Goal: Task Accomplishment & Management: Complete application form

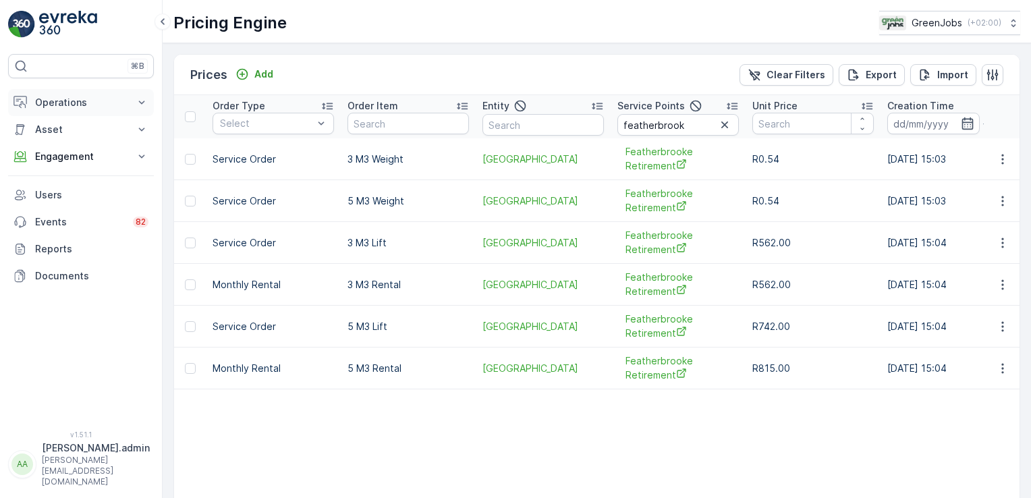
click at [136, 97] on icon at bounding box center [141, 102] width 13 height 13
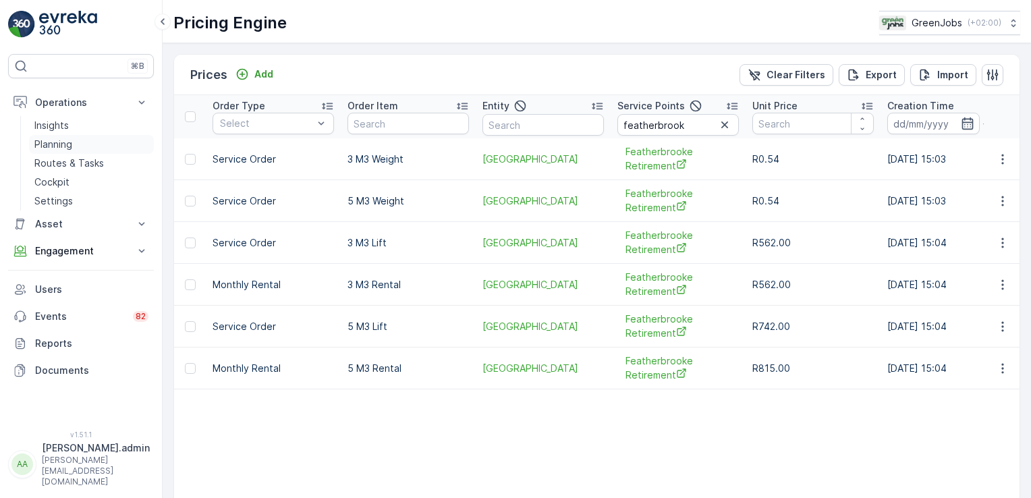
click at [67, 142] on p "Planning" at bounding box center [53, 144] width 38 height 13
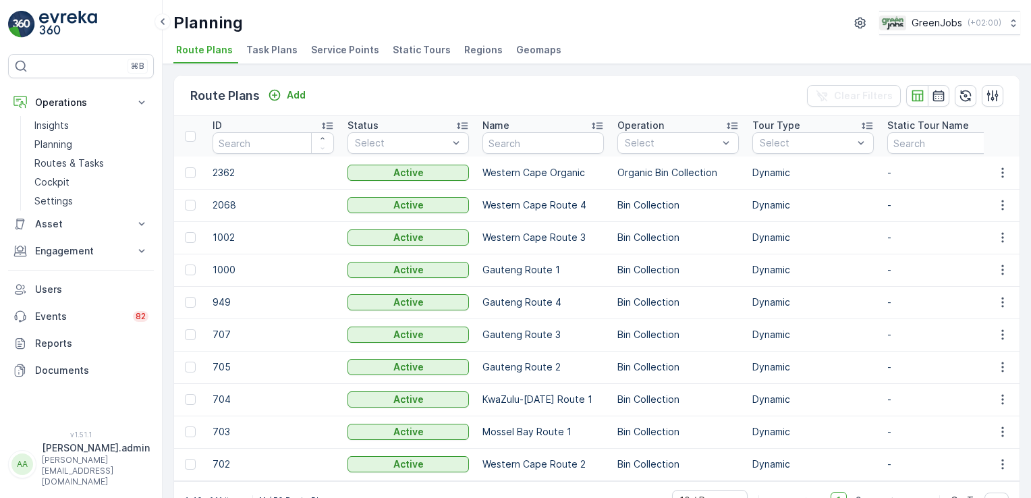
click at [279, 53] on span "Task Plans" at bounding box center [271, 49] width 51 height 13
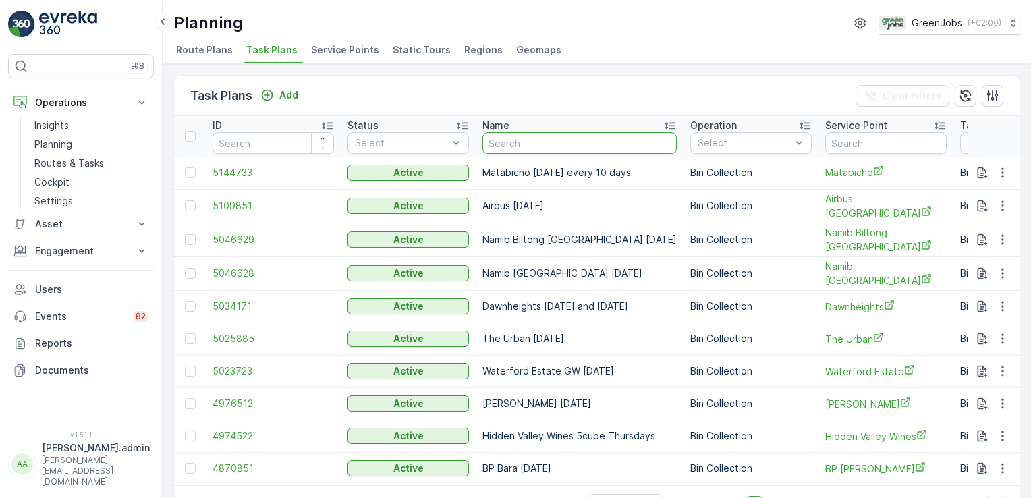
click at [534, 142] on input "text" at bounding box center [580, 143] width 194 height 22
type input "cape point vineyards"
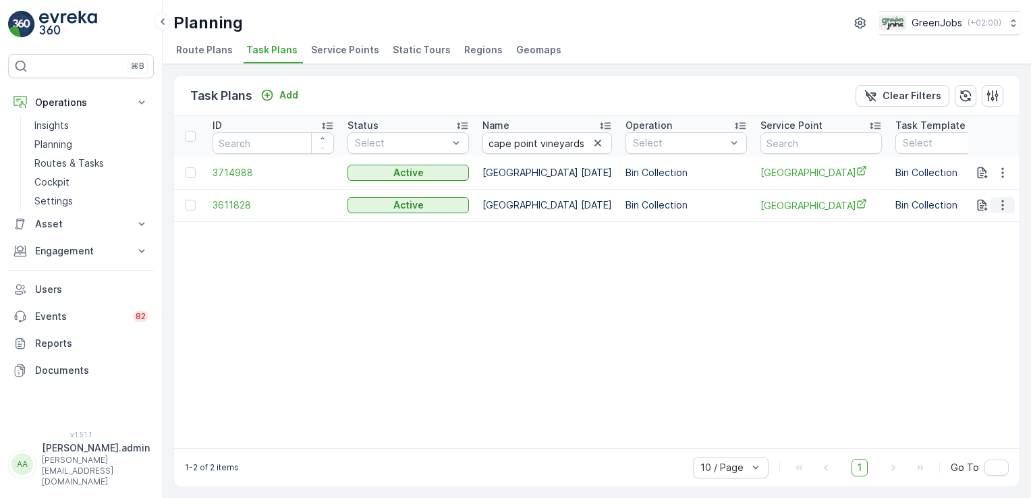
click at [999, 201] on icon "button" at bounding box center [1002, 204] width 13 height 13
click at [971, 242] on span "Edit Task Plan" at bounding box center [979, 242] width 63 height 13
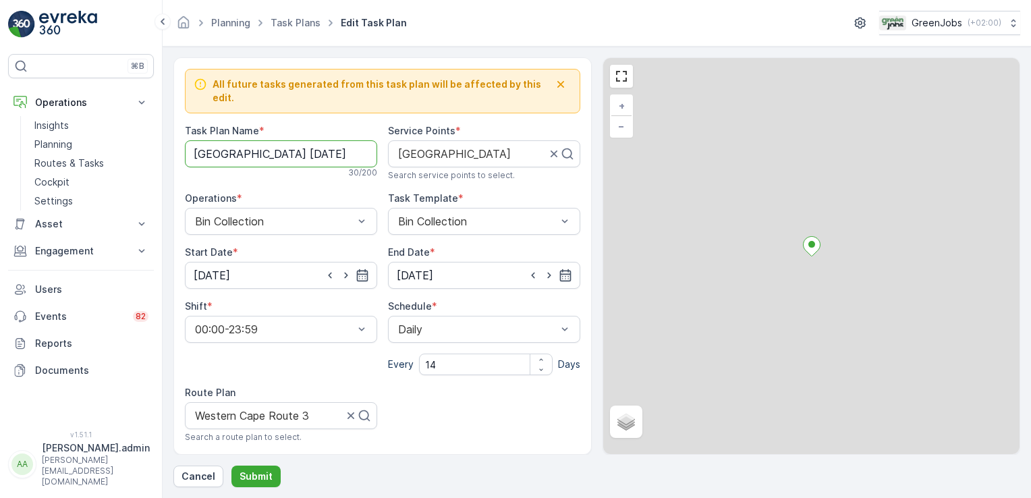
click at [349, 140] on Name "[GEOGRAPHIC_DATA] [DATE]" at bounding box center [281, 153] width 192 height 27
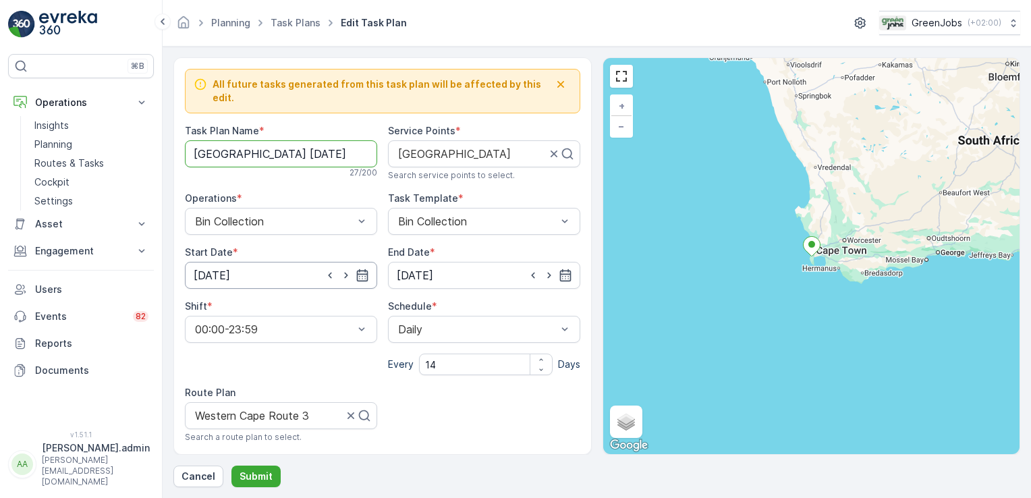
type Name "[GEOGRAPHIC_DATA] [DATE]"
click at [217, 262] on input "[DATE]" at bounding box center [281, 275] width 192 height 27
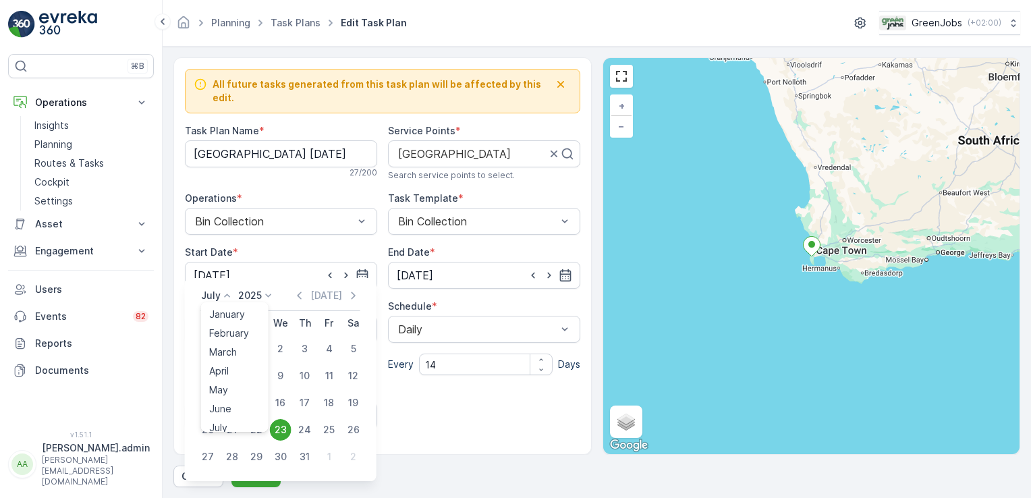
click at [225, 296] on icon at bounding box center [227, 295] width 13 height 13
click at [236, 377] on span "September" at bounding box center [234, 379] width 51 height 13
click at [228, 455] on div "29" at bounding box center [232, 457] width 22 height 22
type input "[DATE]"
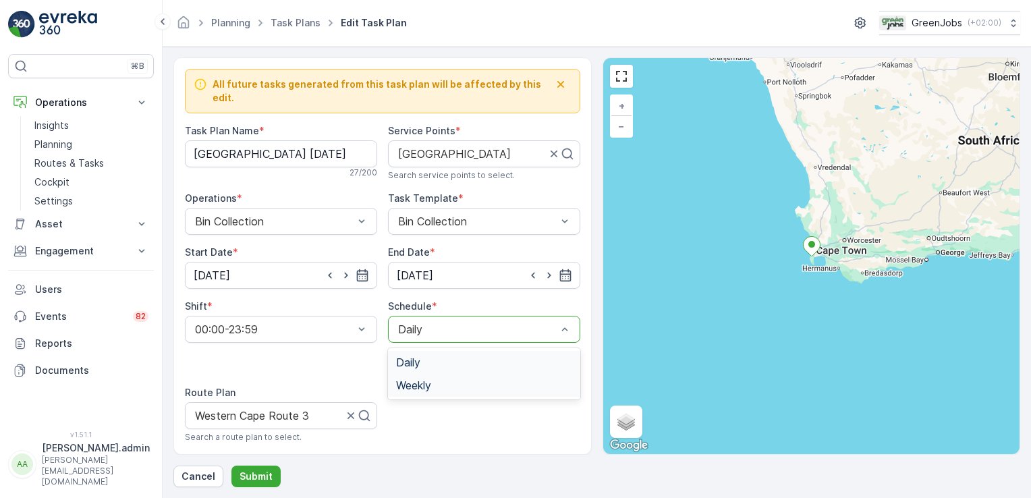
click at [429, 379] on span "Weekly" at bounding box center [413, 385] width 35 height 12
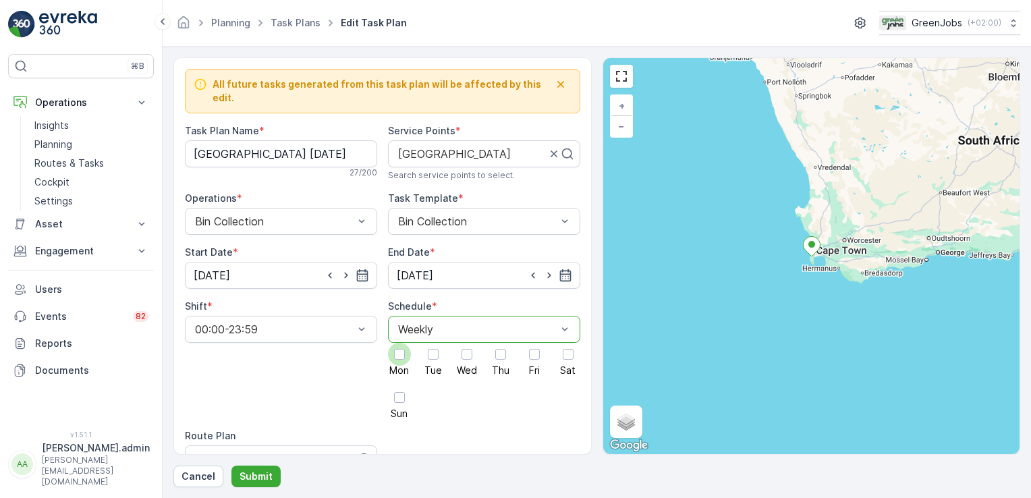
click at [397, 349] on div at bounding box center [399, 354] width 11 height 11
click at [400, 343] on input "Mon" at bounding box center [400, 343] width 0 height 0
click at [251, 445] on div "Western Cape Route 3" at bounding box center [281, 458] width 192 height 27
type input "western cape route 3"
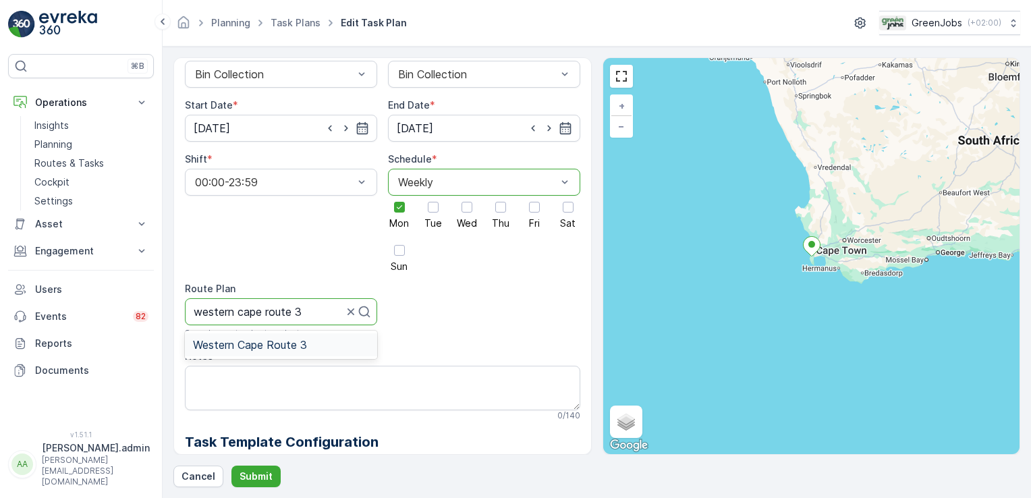
scroll to position [170, 0]
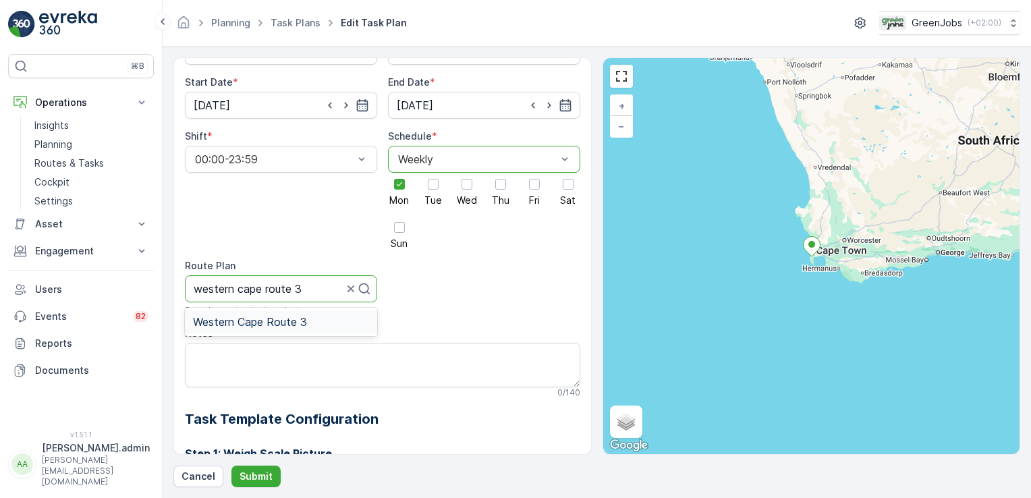
click at [285, 316] on span "Western Cape Route 3" at bounding box center [250, 322] width 114 height 12
click at [261, 474] on p "Submit" at bounding box center [256, 476] width 33 height 13
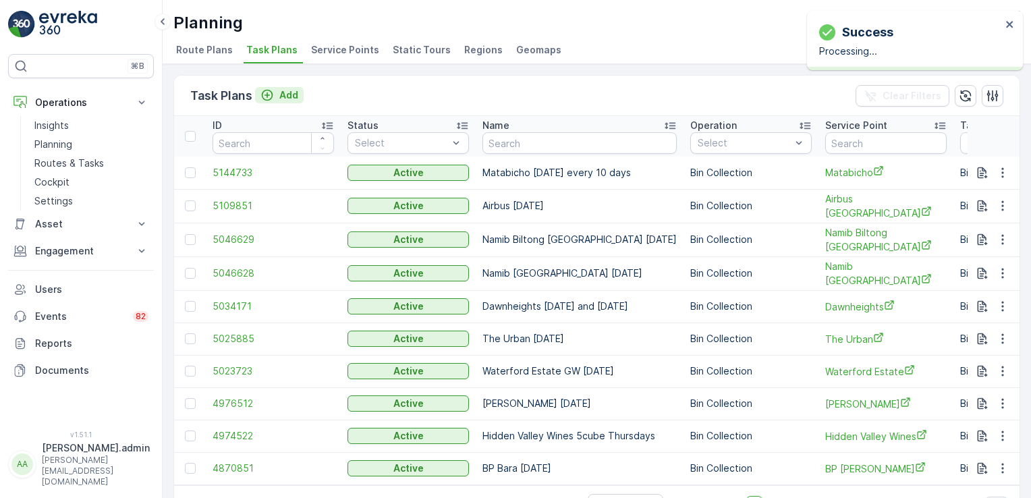
click at [290, 88] on p "Add" at bounding box center [288, 94] width 19 height 13
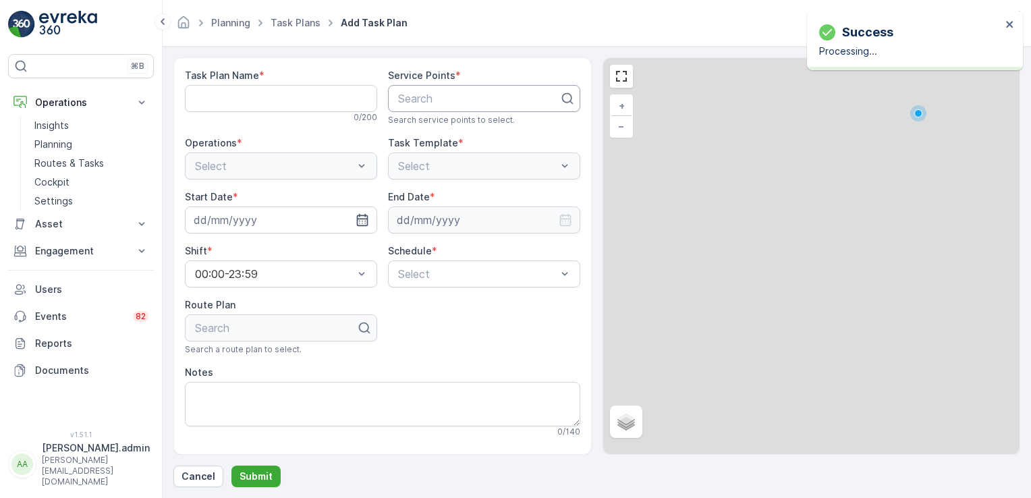
click at [417, 88] on div "Search" at bounding box center [484, 98] width 192 height 27
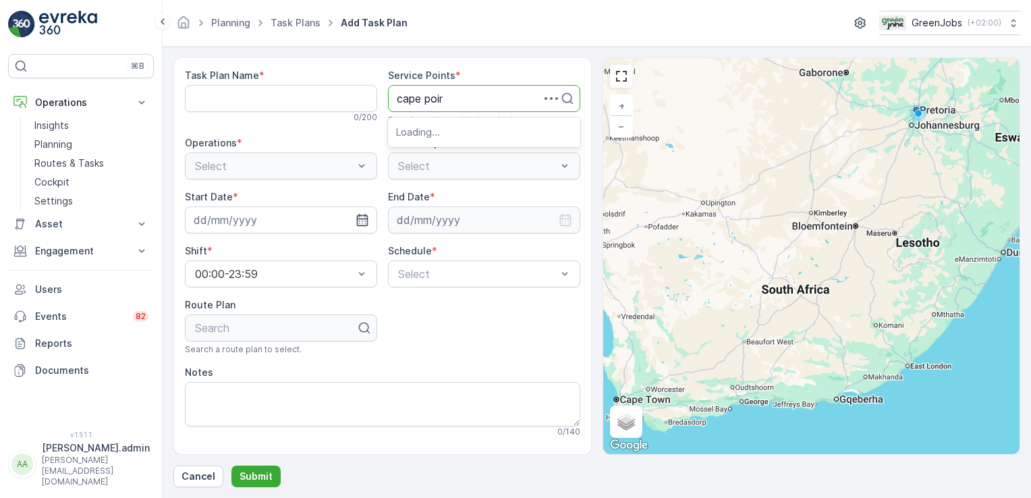
type input "[GEOGRAPHIC_DATA]"
click at [437, 133] on span "[GEOGRAPHIC_DATA]" at bounding box center [452, 132] width 113 height 12
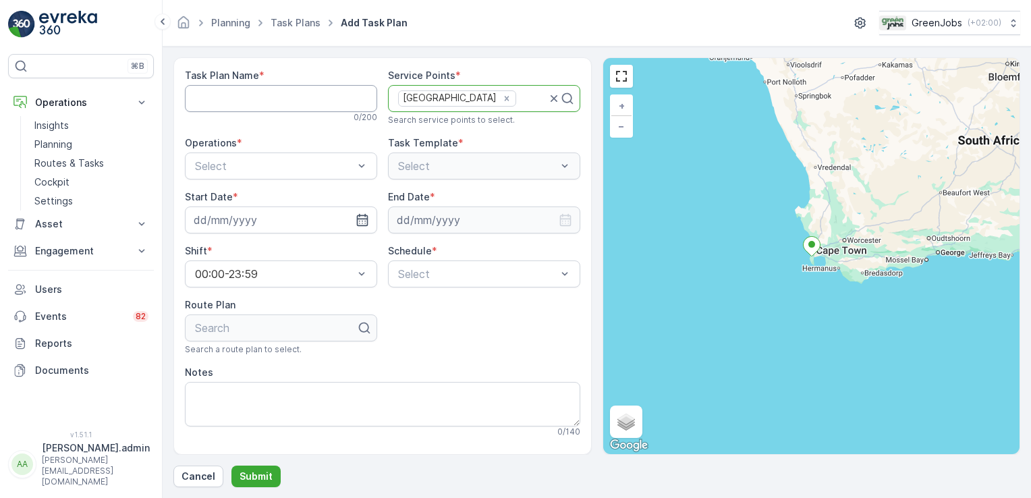
click at [252, 96] on Name "Task Plan Name" at bounding box center [281, 98] width 192 height 27
type Name "[GEOGRAPHIC_DATA] [DATE]"
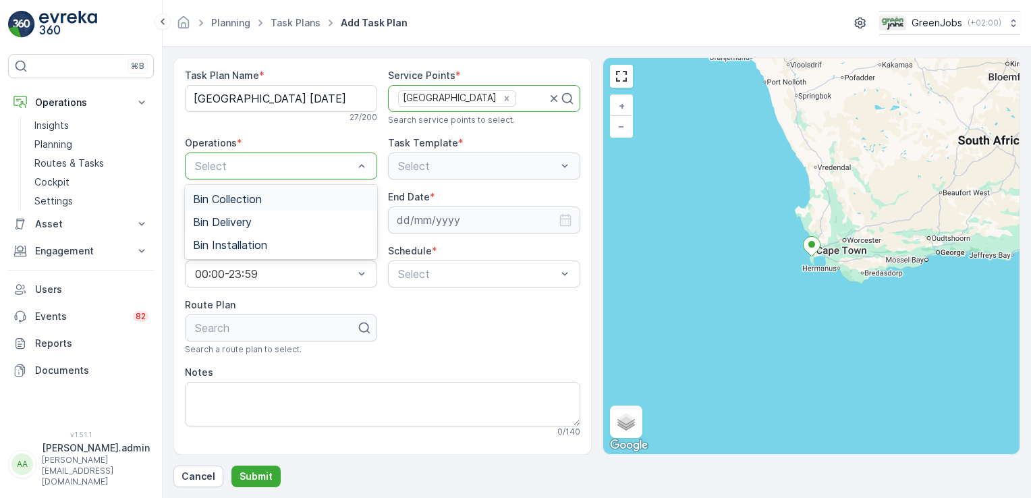
click at [225, 200] on span "Bin Collection" at bounding box center [227, 199] width 69 height 12
click at [246, 218] on input at bounding box center [281, 220] width 192 height 27
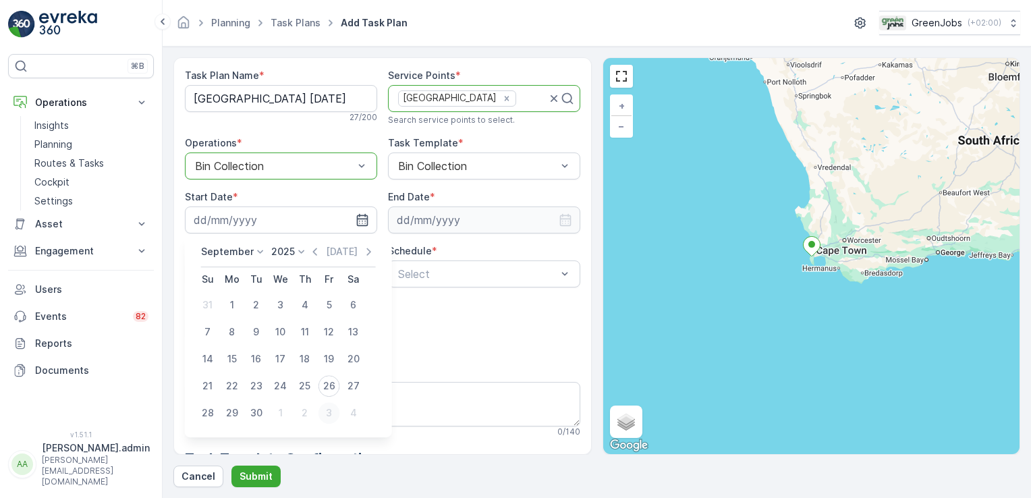
click at [329, 411] on div "3" at bounding box center [330, 413] width 22 height 22
type input "[DATE]"
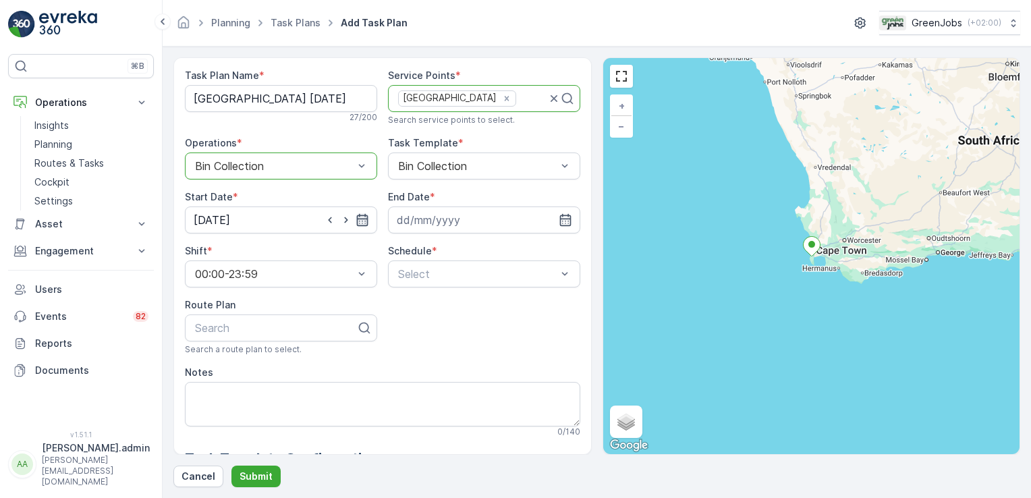
click at [362, 218] on icon "button" at bounding box center [362, 219] width 13 height 13
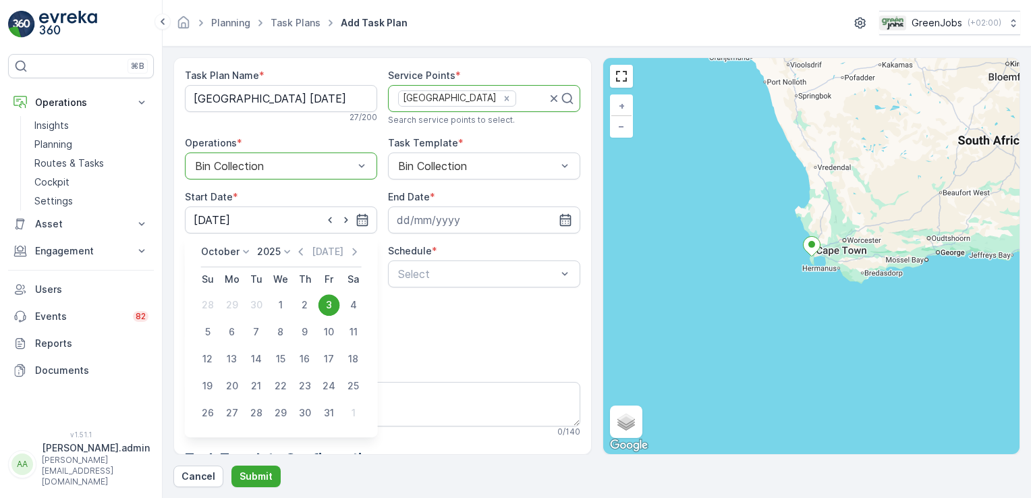
click at [329, 302] on div "3" at bounding box center [330, 305] width 22 height 22
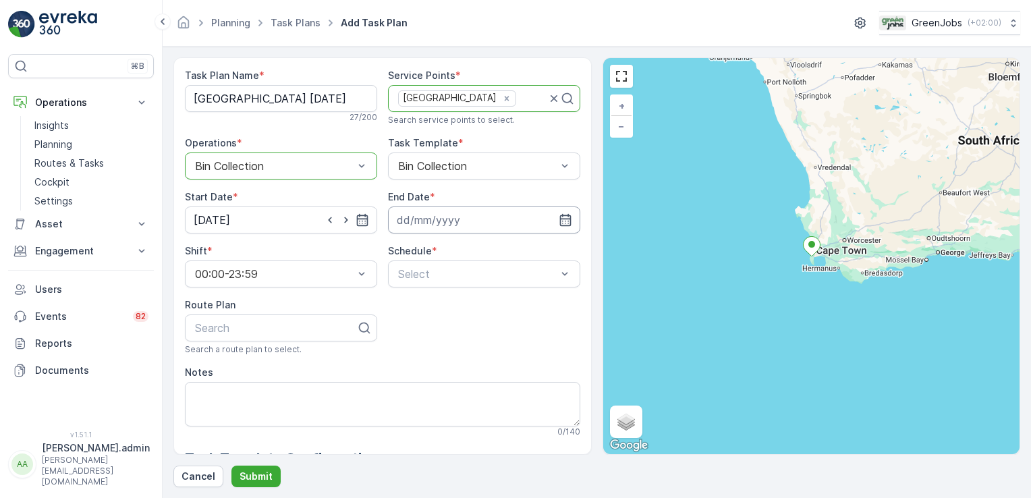
click at [443, 217] on input at bounding box center [484, 220] width 192 height 27
click at [500, 250] on icon at bounding box center [502, 251] width 13 height 13
click at [495, 337] on span "2028" at bounding box center [492, 337] width 23 height 13
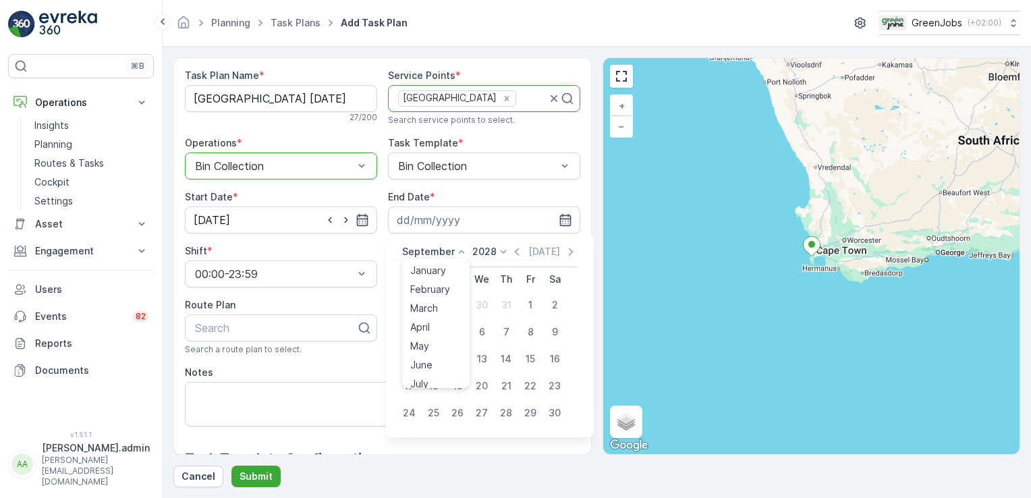
click at [459, 254] on icon at bounding box center [461, 251] width 13 height 13
click at [437, 376] on span "December" at bounding box center [433, 375] width 47 height 13
click at [409, 441] on div "31" at bounding box center [409, 440] width 22 height 22
type input "[DATE]"
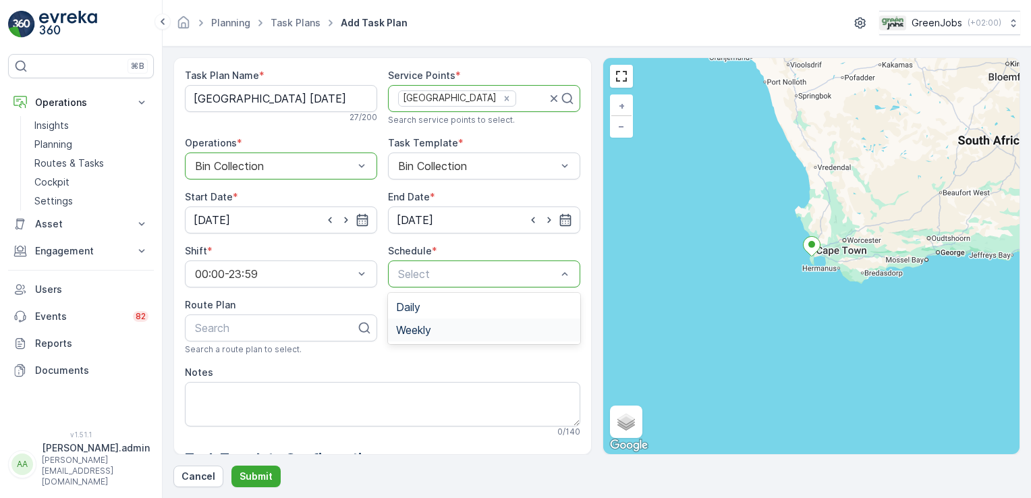
click at [416, 334] on span "Weekly" at bounding box center [413, 330] width 35 height 12
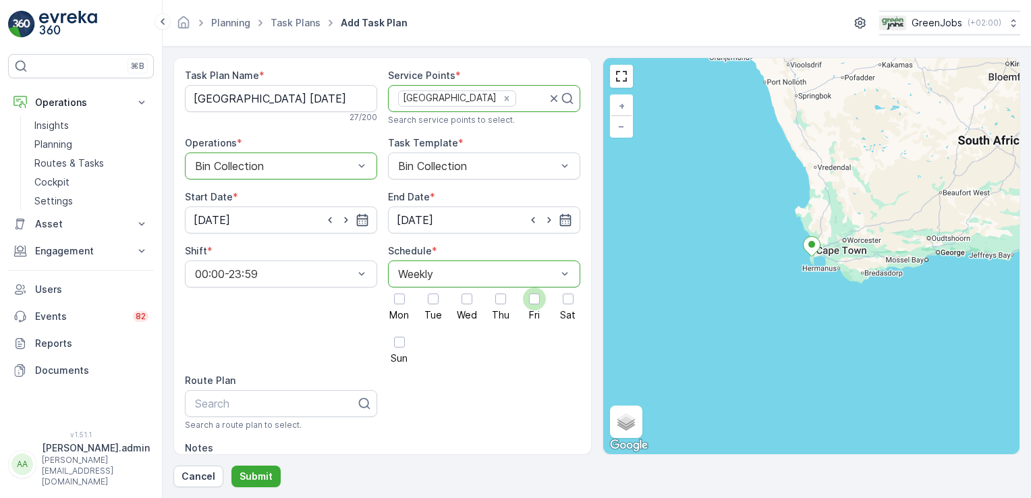
click at [534, 296] on div at bounding box center [534, 299] width 11 height 11
click at [535, 288] on input "Fri" at bounding box center [535, 288] width 0 height 0
click at [226, 398] on div at bounding box center [276, 404] width 164 height 12
type input "western cape route 3"
click at [259, 435] on span "Western Cape Route 3" at bounding box center [250, 437] width 114 height 12
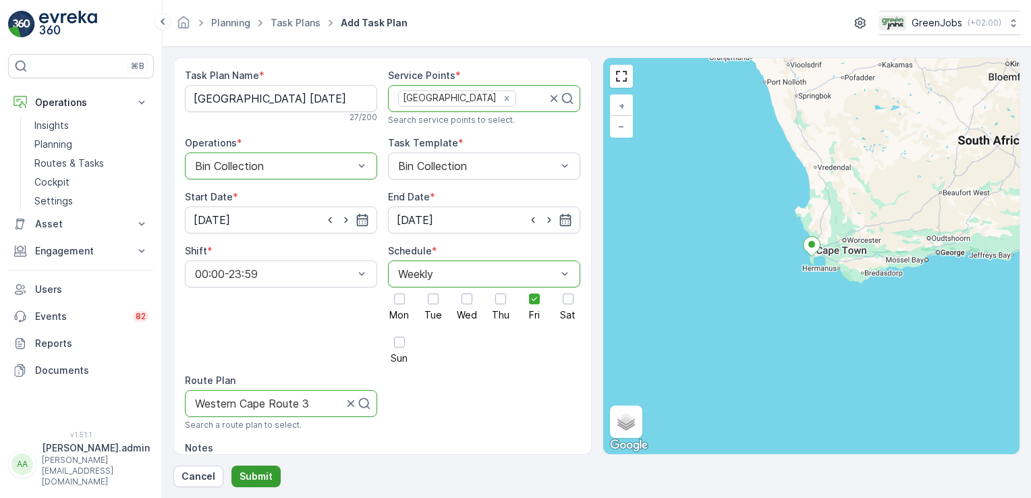
click at [256, 477] on p "Submit" at bounding box center [256, 476] width 33 height 13
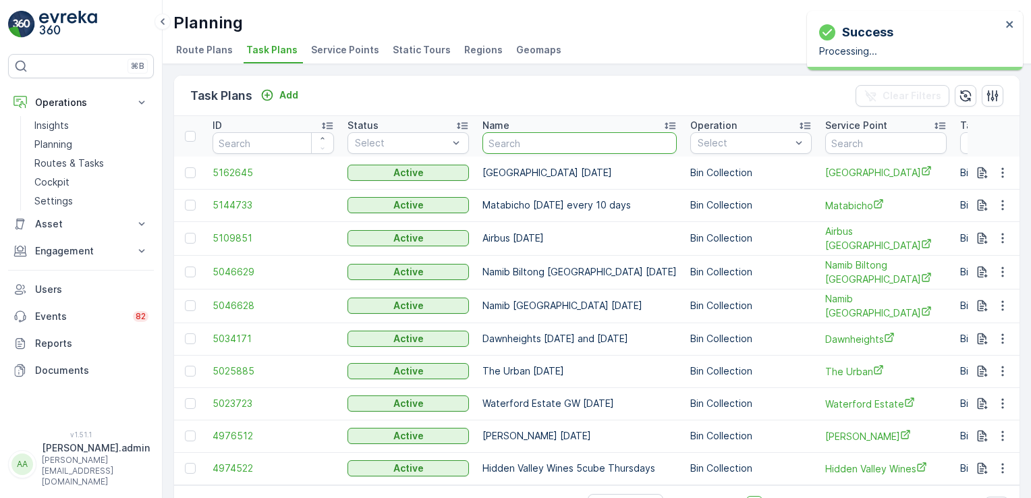
click at [534, 143] on input "text" at bounding box center [580, 143] width 194 height 22
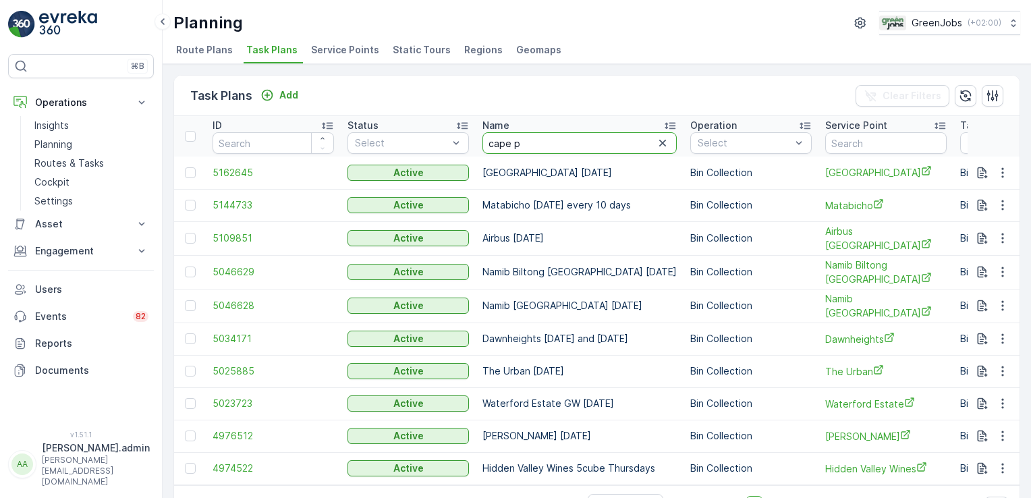
type input "cape po"
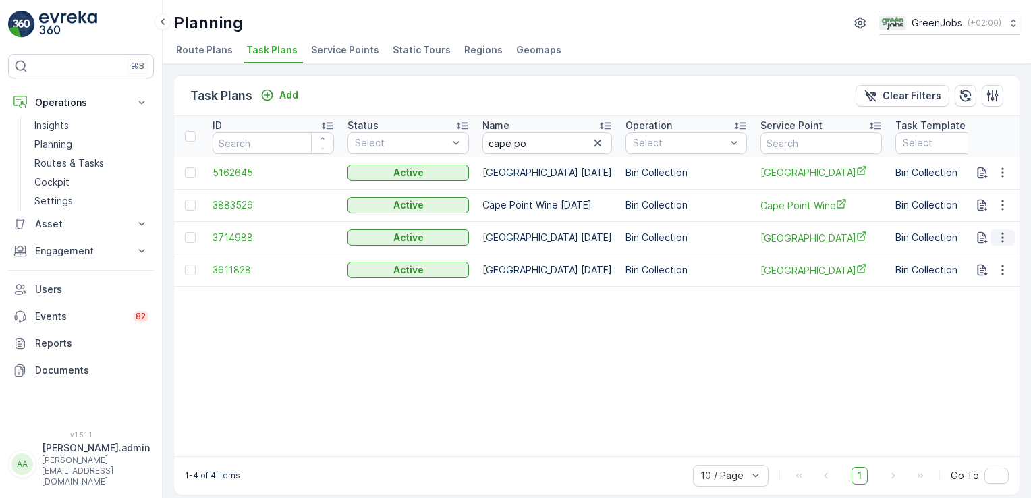
click at [1003, 236] on icon "button" at bounding box center [1002, 237] width 13 height 13
click at [991, 257] on span "See More Details" at bounding box center [987, 256] width 78 height 13
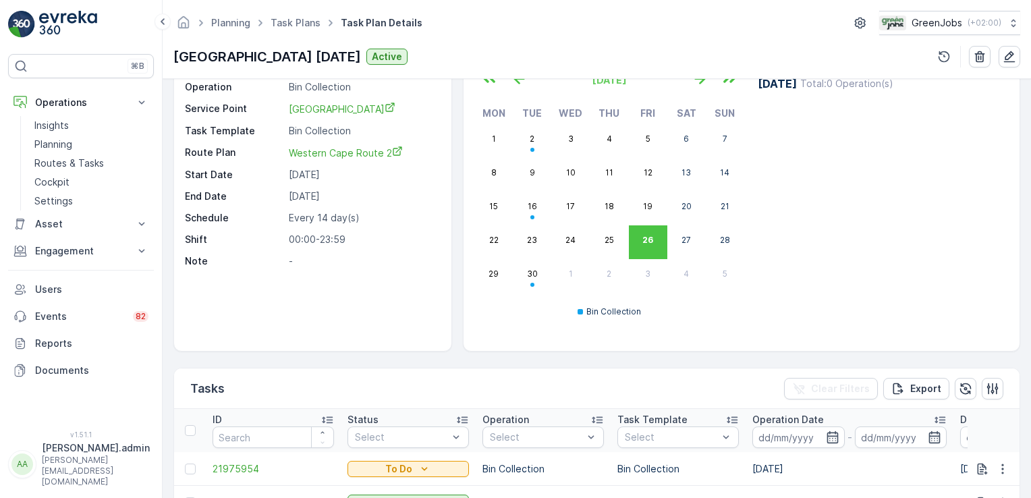
scroll to position [9, 0]
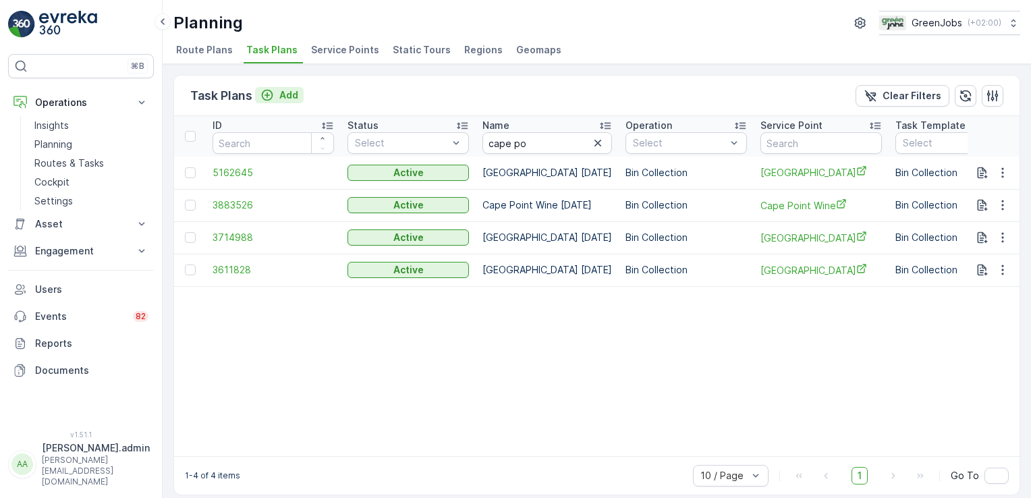
click at [278, 92] on div "Add" at bounding box center [280, 94] width 38 height 13
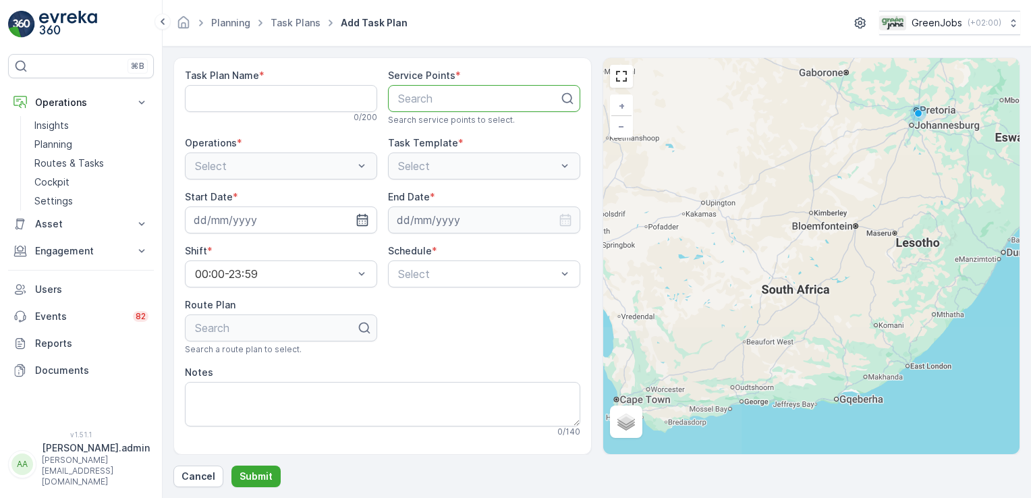
click at [408, 103] on div at bounding box center [479, 98] width 164 height 12
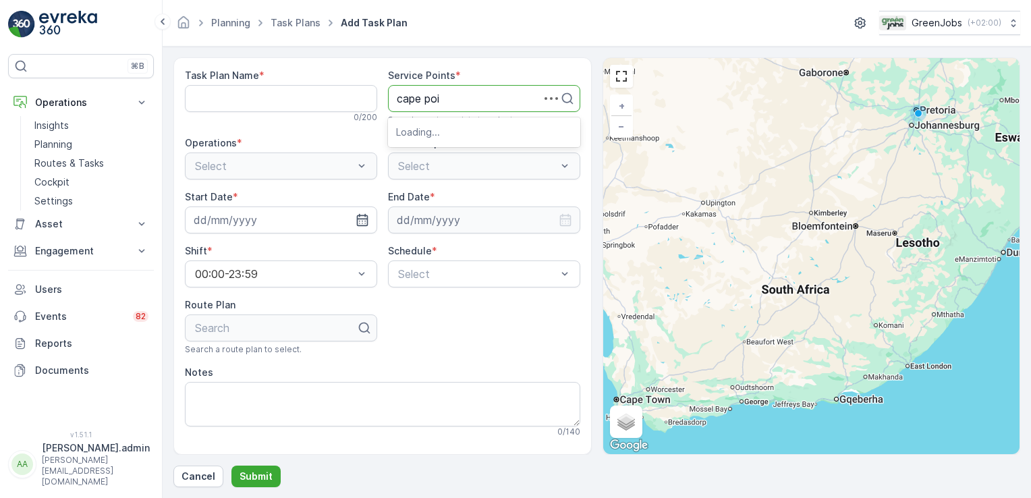
type input "cape poin"
click at [442, 131] on span "[GEOGRAPHIC_DATA]" at bounding box center [452, 132] width 113 height 12
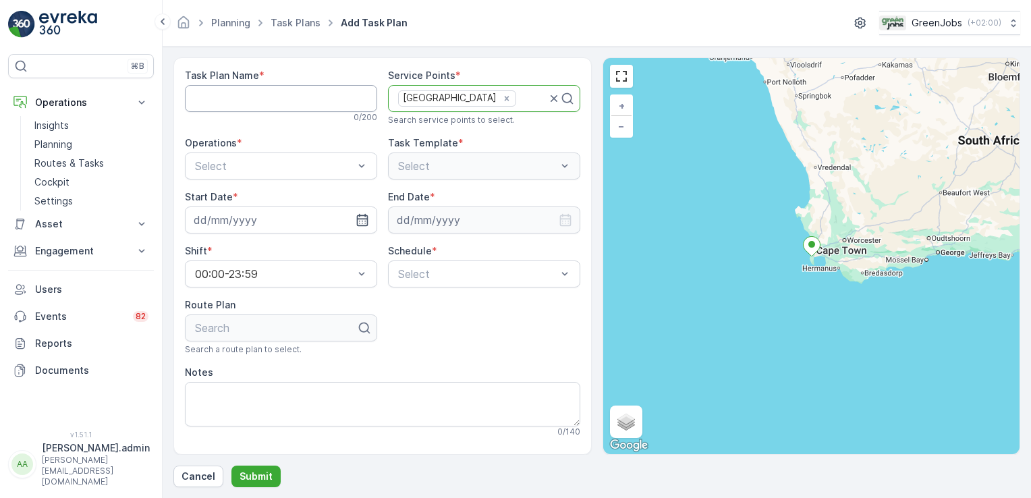
click at [246, 97] on Name "Task Plan Name" at bounding box center [281, 98] width 192 height 27
type Name "[GEOGRAPHIC_DATA] [DATE]"
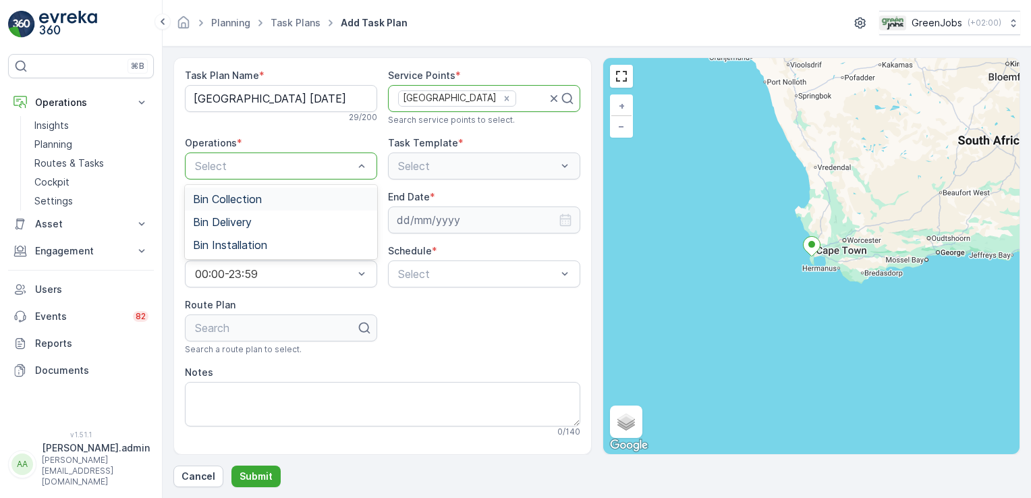
click at [229, 198] on span "Bin Collection" at bounding box center [227, 199] width 69 height 12
click at [235, 227] on input at bounding box center [281, 220] width 192 height 27
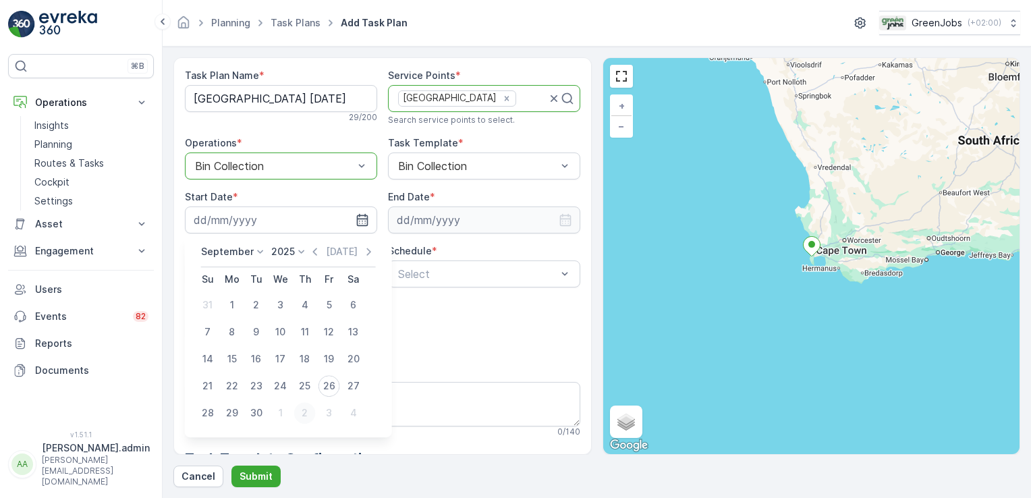
click at [304, 410] on div "2" at bounding box center [305, 413] width 22 height 22
type input "[DATE]"
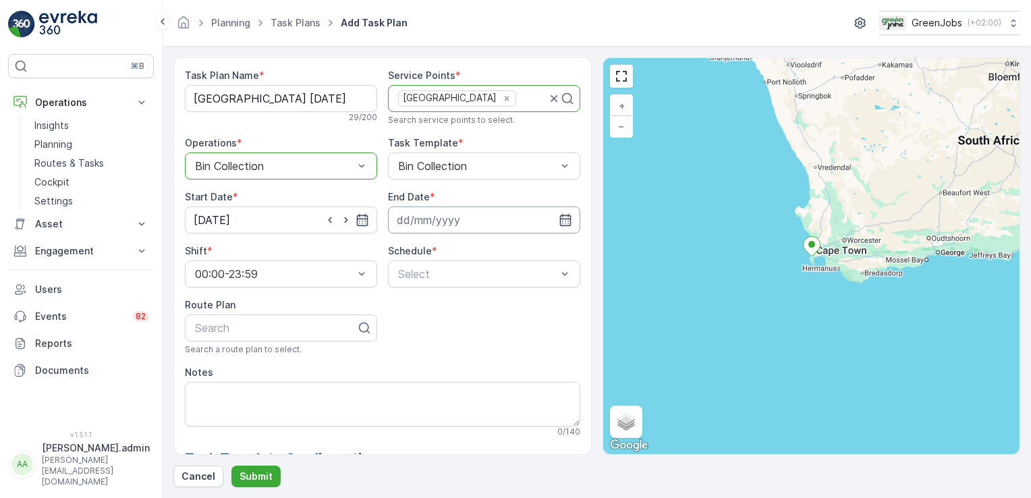
click at [445, 217] on input at bounding box center [484, 220] width 192 height 27
click at [501, 251] on icon at bounding box center [503, 251] width 6 height 3
click at [497, 336] on span "2028" at bounding box center [492, 337] width 23 height 13
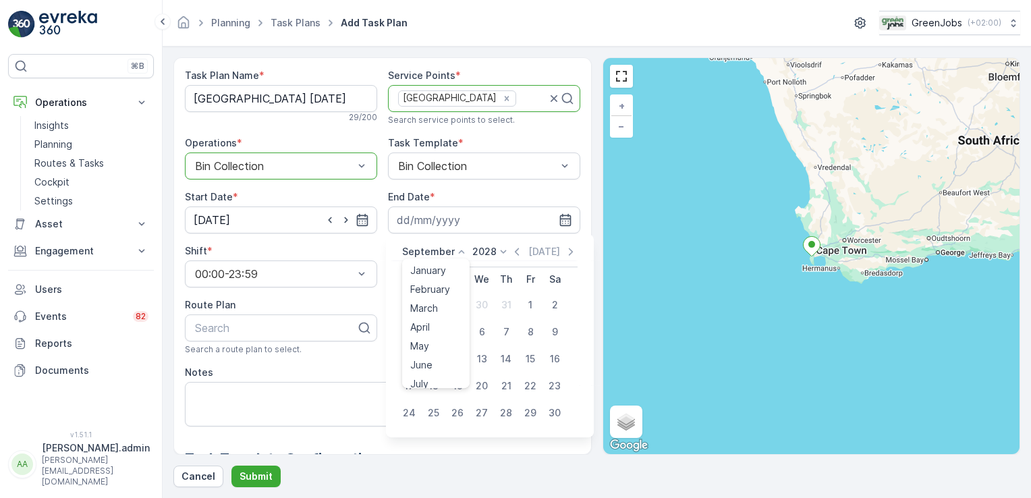
click at [459, 253] on icon at bounding box center [461, 251] width 13 height 13
click at [439, 377] on span "December" at bounding box center [433, 375] width 47 height 13
click at [408, 437] on div "31" at bounding box center [409, 440] width 22 height 22
type input "[DATE]"
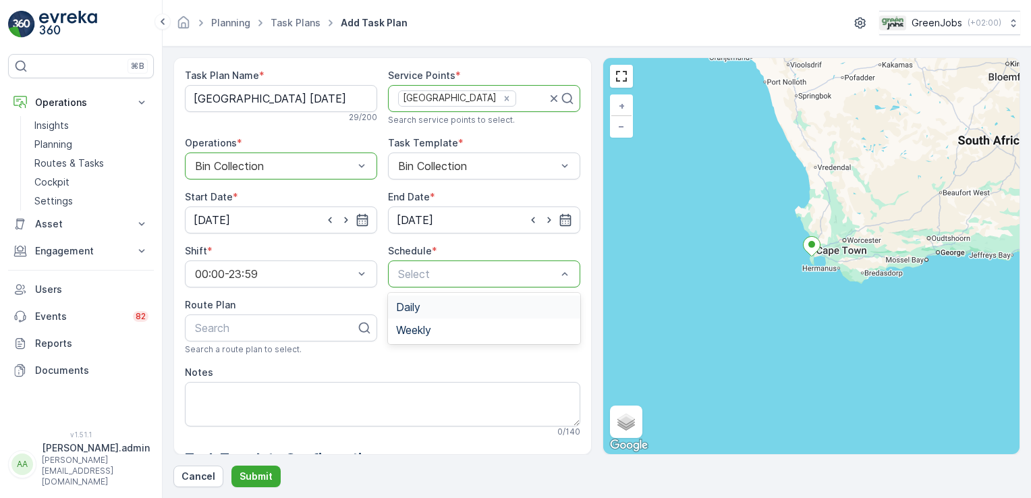
drag, startPoint x: 564, startPoint y: 269, endPoint x: 514, endPoint y: 292, distance: 55.0
click at [422, 337] on div "Weekly" at bounding box center [484, 330] width 192 height 23
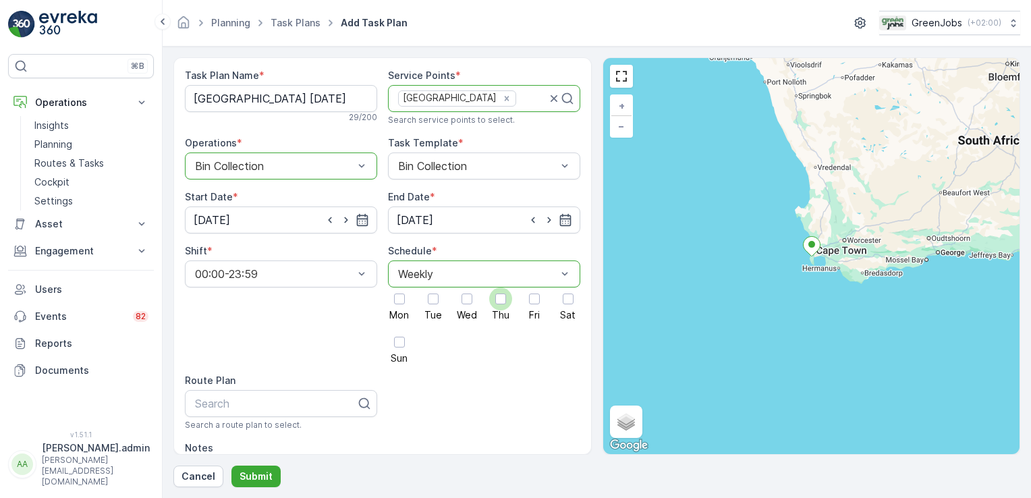
click at [499, 298] on div at bounding box center [500, 299] width 11 height 11
click at [501, 288] on input "Thu" at bounding box center [501, 288] width 0 height 0
click at [220, 398] on div at bounding box center [276, 404] width 164 height 12
type input "western cape route 2"
click at [247, 433] on span "Western Cape Route 2" at bounding box center [249, 437] width 113 height 12
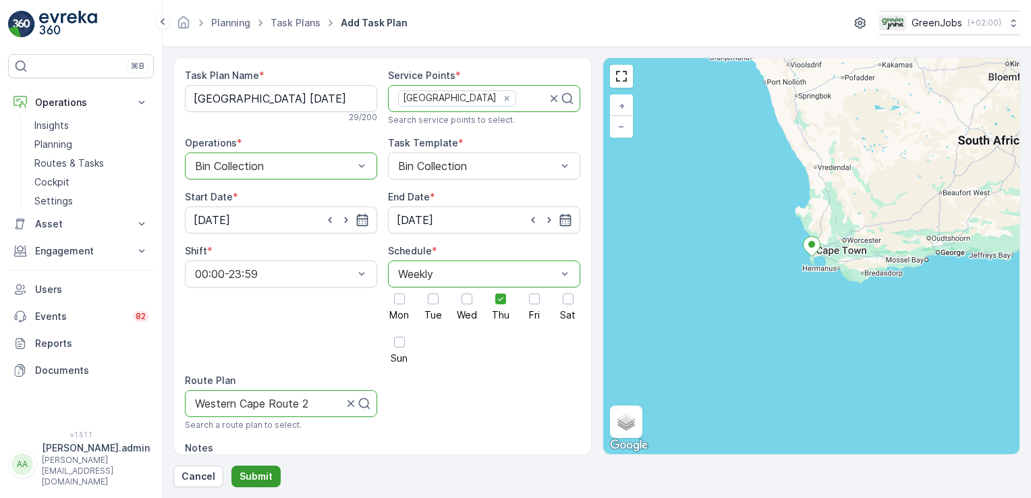
click at [273, 474] on button "Submit" at bounding box center [256, 477] width 49 height 22
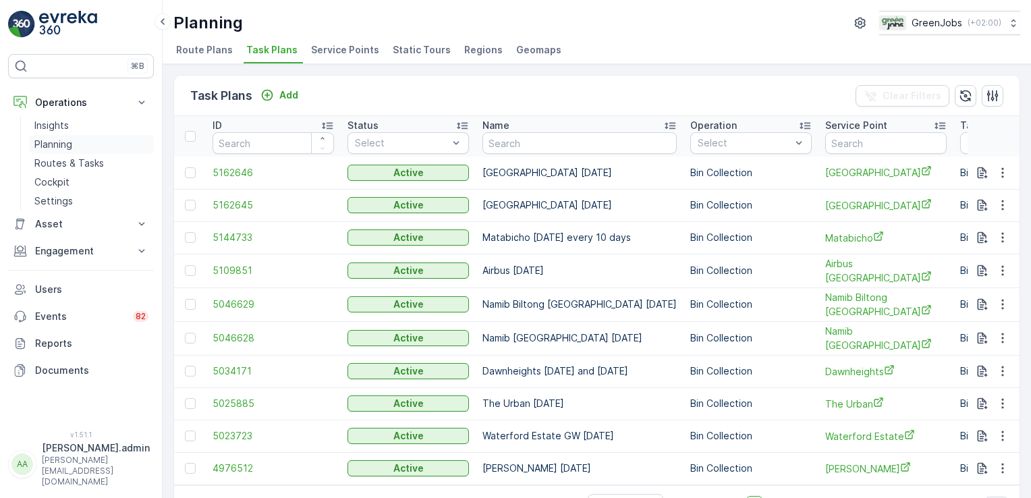
click at [54, 142] on p "Planning" at bounding box center [53, 144] width 38 height 13
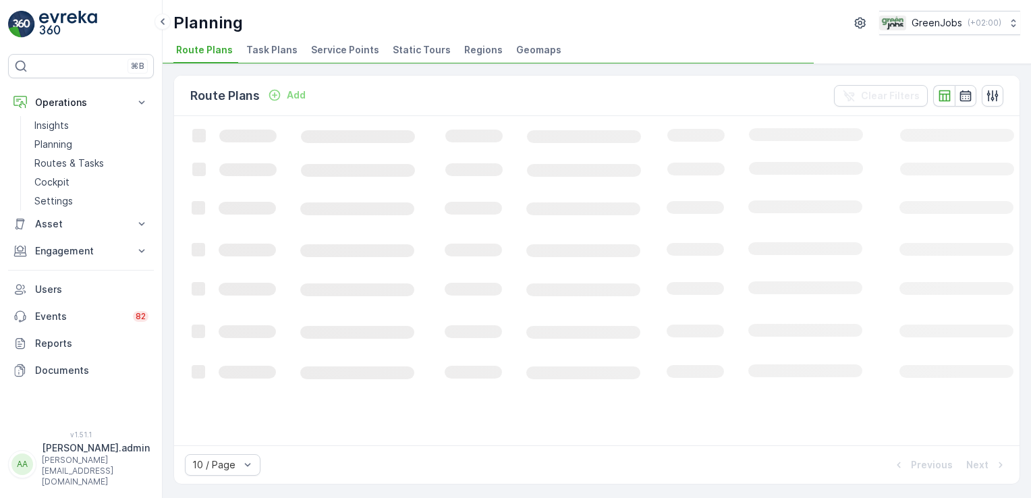
click at [340, 55] on span "Service Points" at bounding box center [345, 49] width 68 height 13
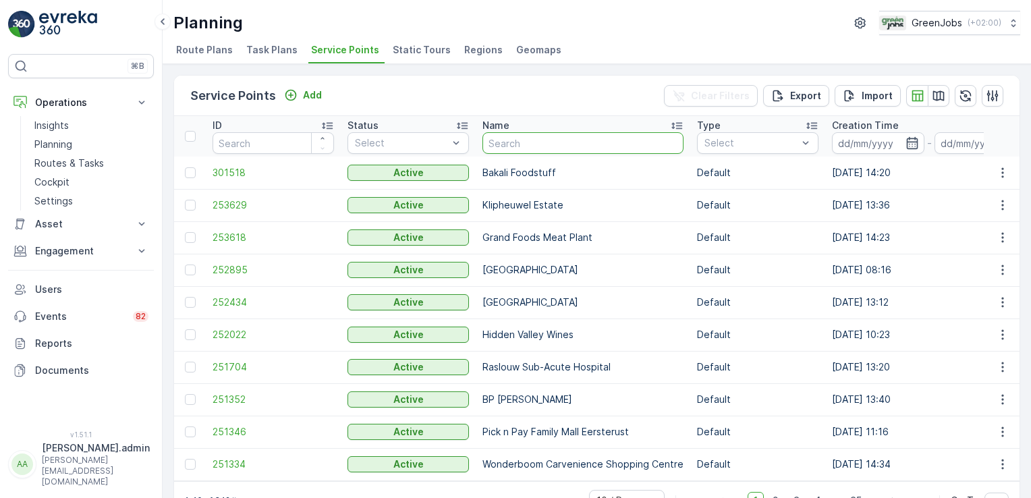
click at [513, 146] on input "text" at bounding box center [583, 143] width 201 height 22
type input "raslouw sub"
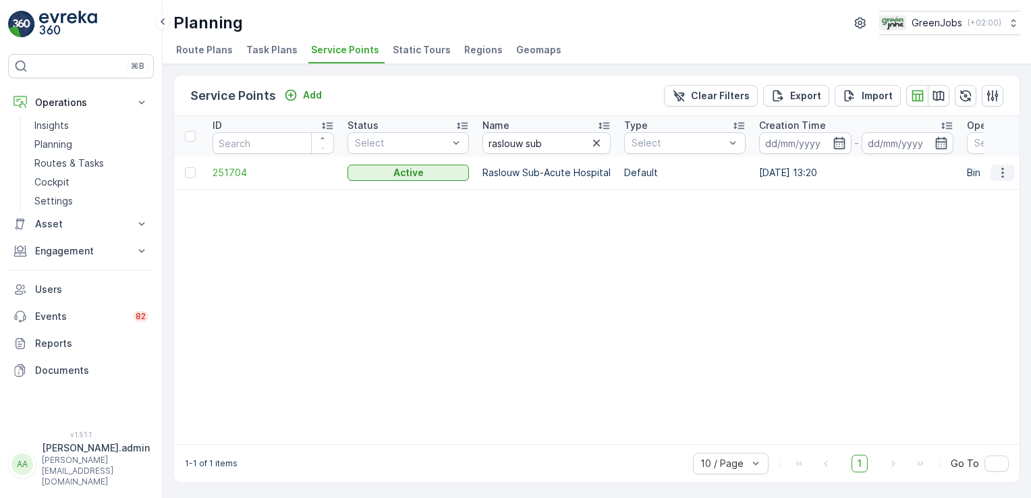
click at [998, 173] on icon "button" at bounding box center [1002, 172] width 13 height 13
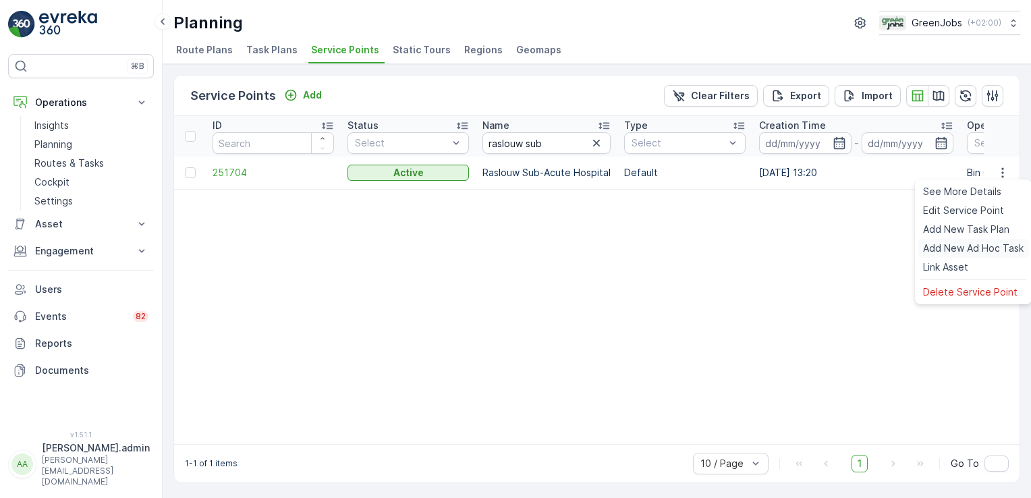
click at [971, 246] on span "Add New Ad Hoc Task" at bounding box center [973, 248] width 101 height 13
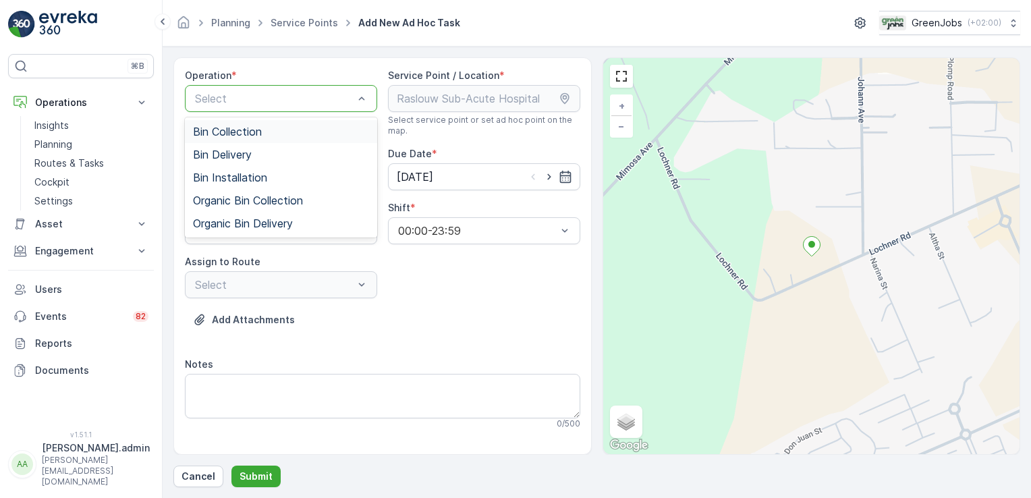
click at [259, 126] on span "Bin Collection" at bounding box center [227, 132] width 69 height 12
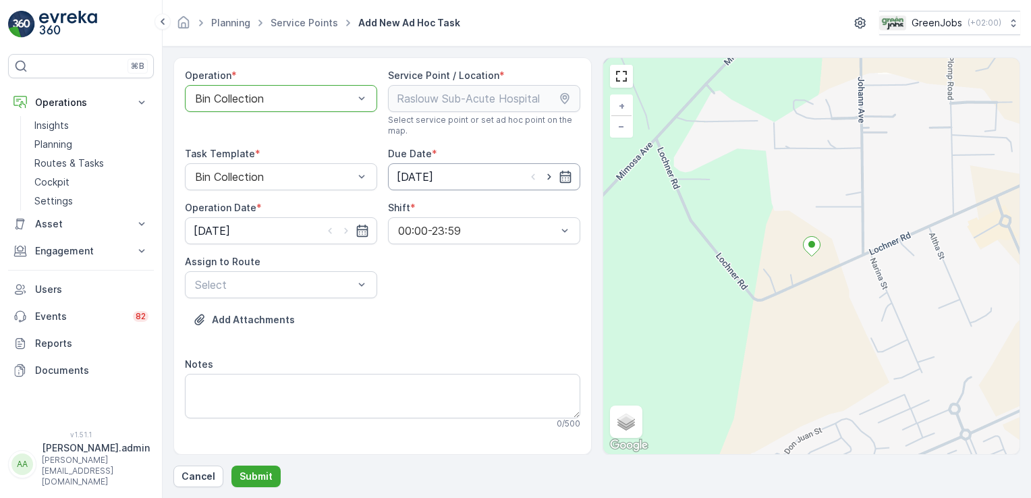
click at [427, 173] on input "[DATE]" at bounding box center [484, 176] width 192 height 27
click at [552, 343] on div "27" at bounding box center [555, 343] width 22 height 22
type input "[DATE]"
click at [211, 229] on input "[DATE]" at bounding box center [281, 230] width 192 height 27
click at [352, 397] on div "27" at bounding box center [354, 397] width 22 height 22
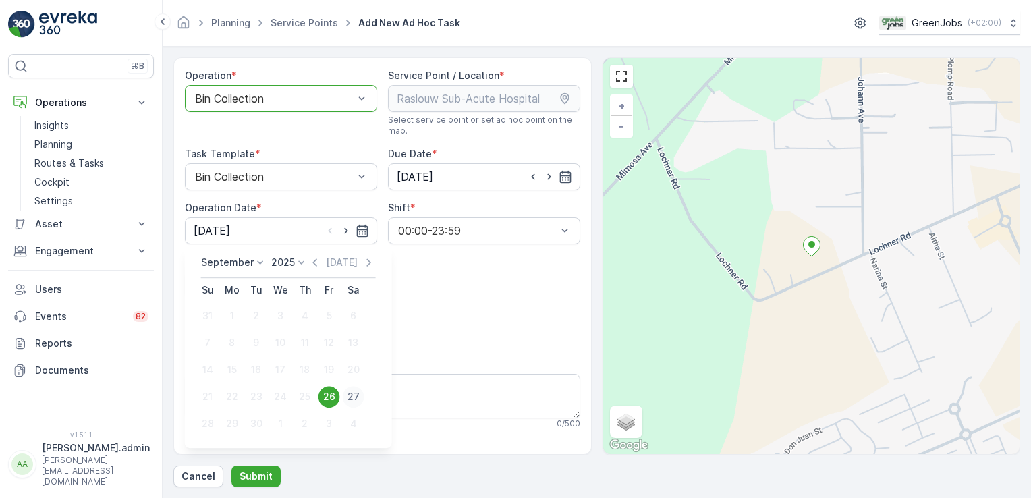
type input "[DATE]"
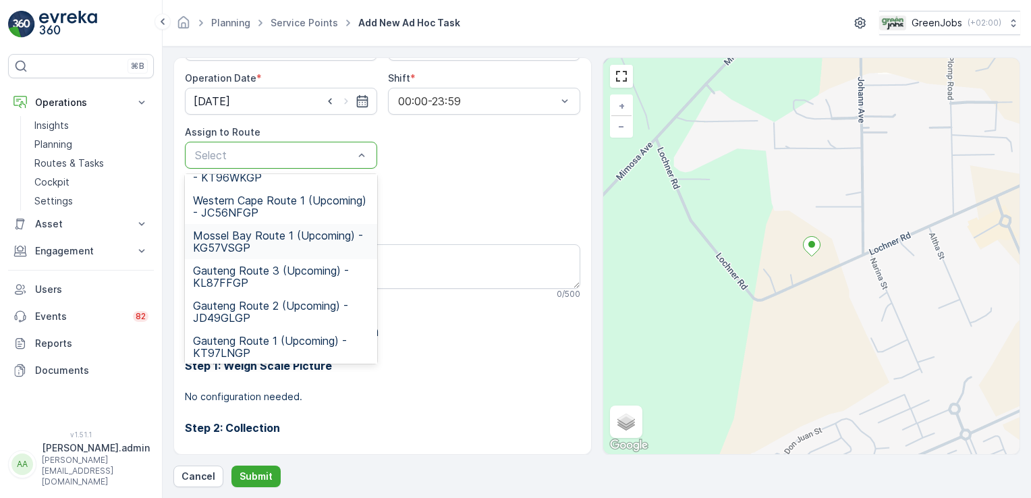
scroll to position [166, 0]
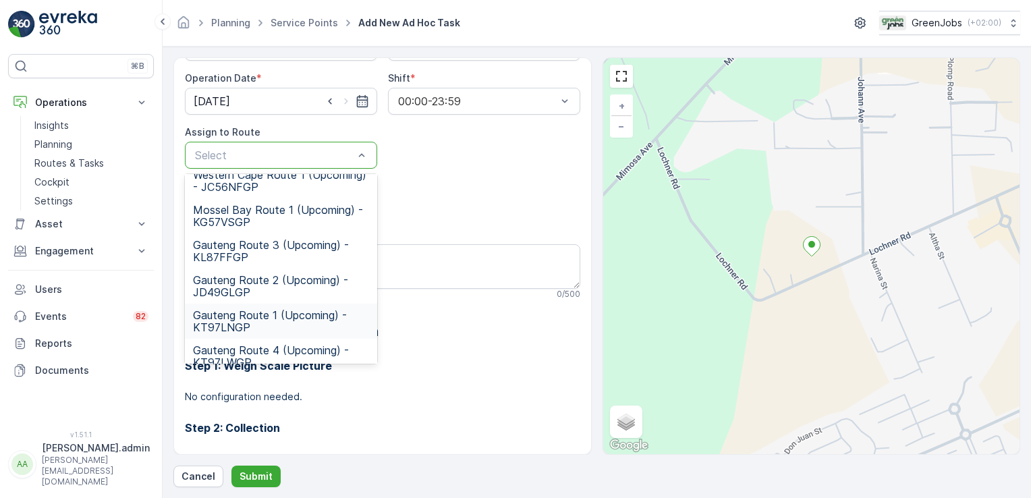
click at [208, 309] on span "Gauteng Route 1 (Upcoming) - KT97LNGP" at bounding box center [281, 321] width 176 height 24
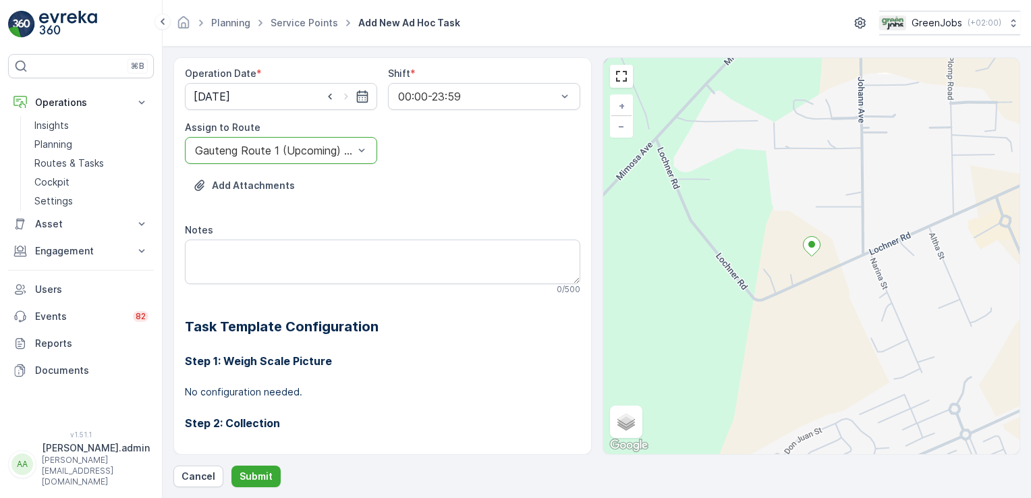
scroll to position [136, 0]
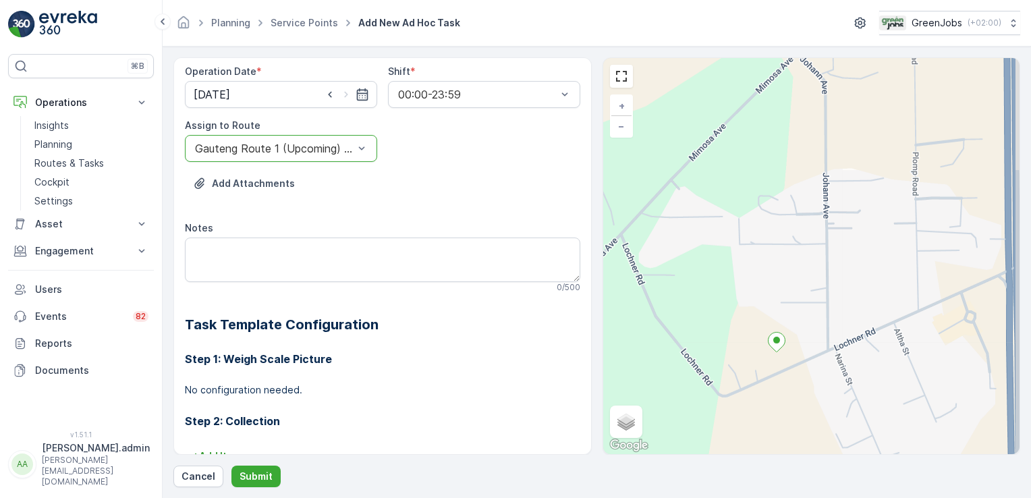
drag, startPoint x: 656, startPoint y: 213, endPoint x: 621, endPoint y: 309, distance: 102.1
click at [621, 309] on div "+ − Satellite Roadmap Terrain Hybrid Leaflet Keyboard shortcuts Map Data Map da…" at bounding box center [811, 256] width 417 height 396
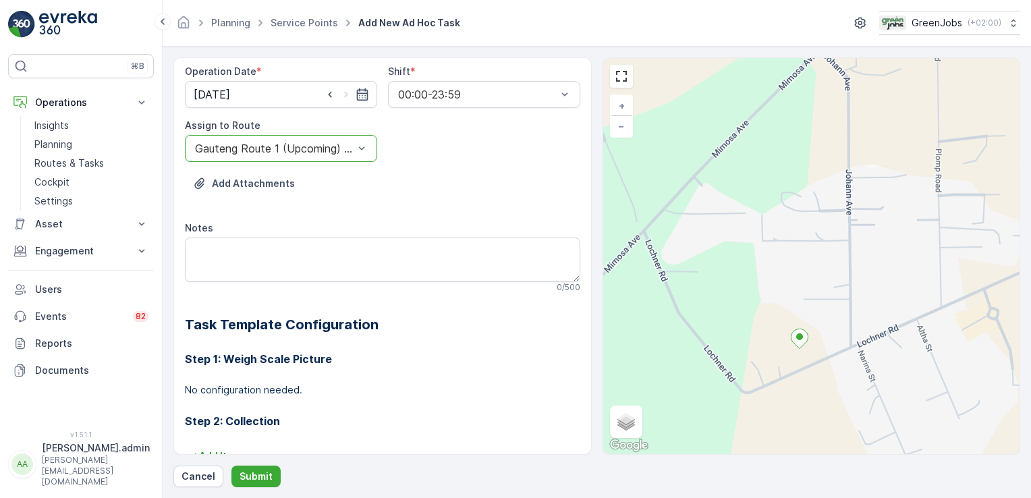
drag, startPoint x: 717, startPoint y: 252, endPoint x: 738, endPoint y: 237, distance: 26.2
click at [738, 237] on div "+ − Satellite Roadmap Terrain Hybrid Leaflet Keyboard shortcuts Map Data Map da…" at bounding box center [811, 256] width 417 height 396
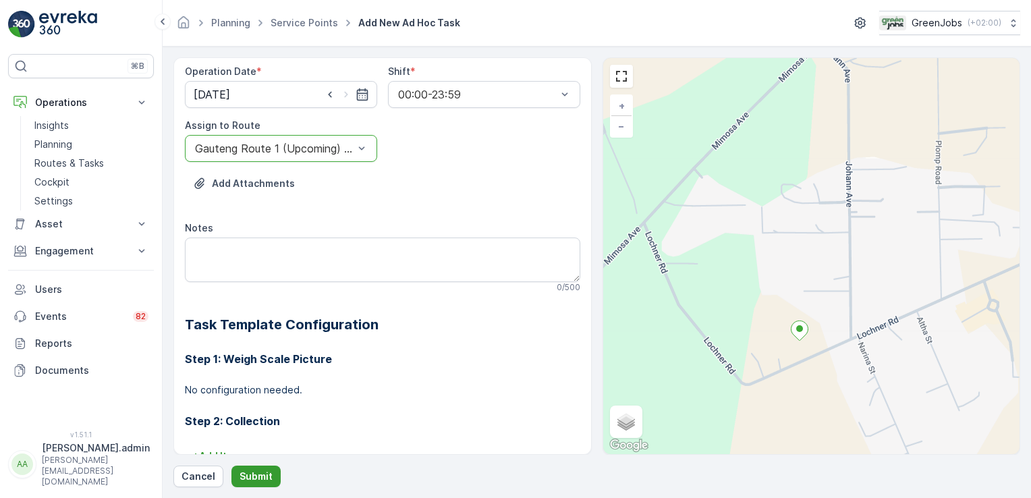
click at [262, 474] on p "Submit" at bounding box center [256, 476] width 33 height 13
